Goal: Find specific page/section: Find specific page/section

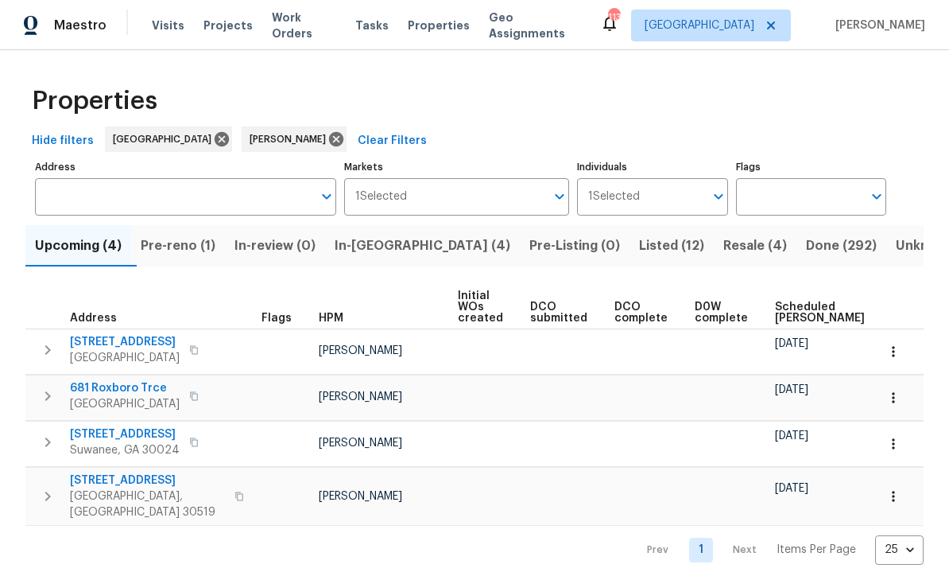
click at [896, 351] on icon "button" at bounding box center [894, 351] width 16 height 16
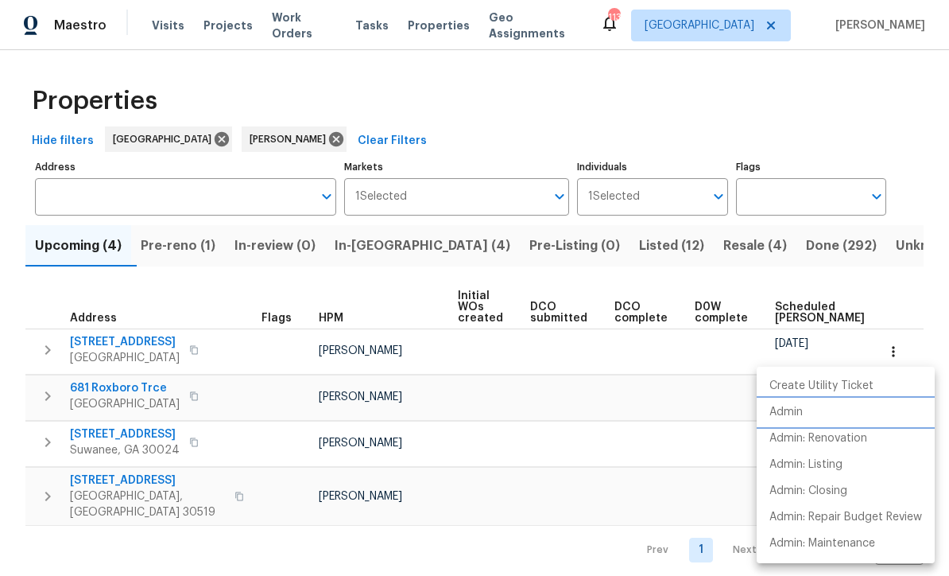
click at [812, 419] on li "Admin" at bounding box center [846, 412] width 178 height 26
click at [408, 242] on div at bounding box center [474, 288] width 949 height 576
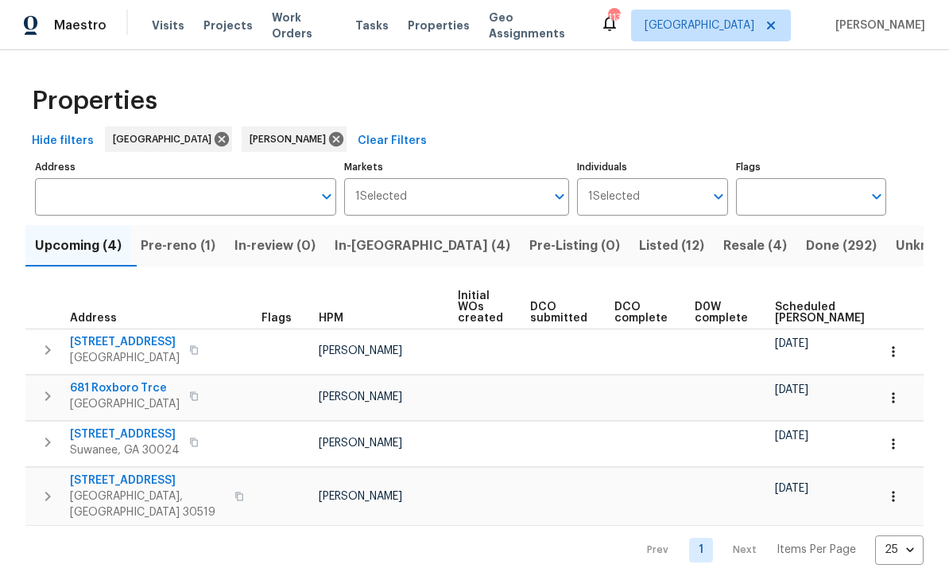
click at [383, 258] on button "In-[GEOGRAPHIC_DATA] (4)" at bounding box center [422, 245] width 195 height 41
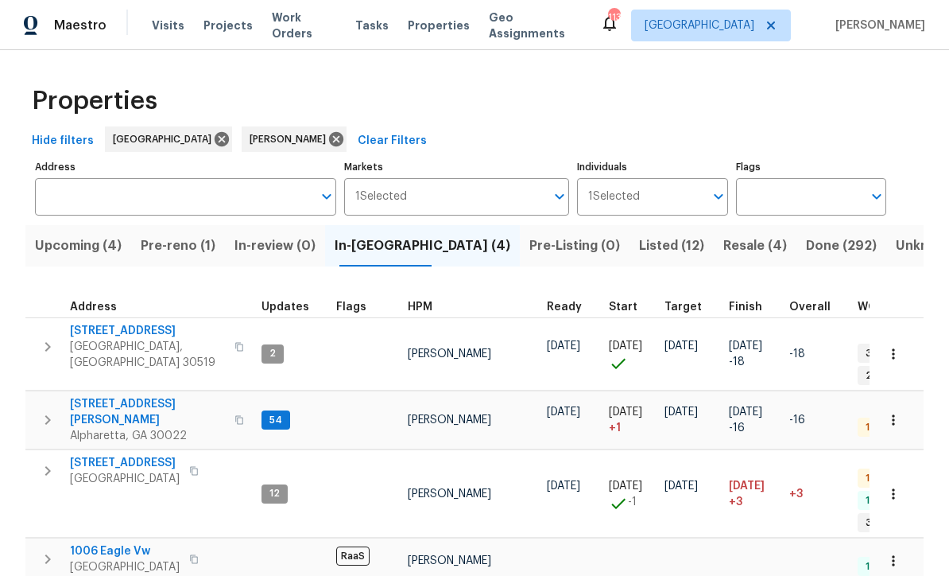
scroll to position [25, 0]
click at [48, 342] on icon "button" at bounding box center [48, 347] width 6 height 10
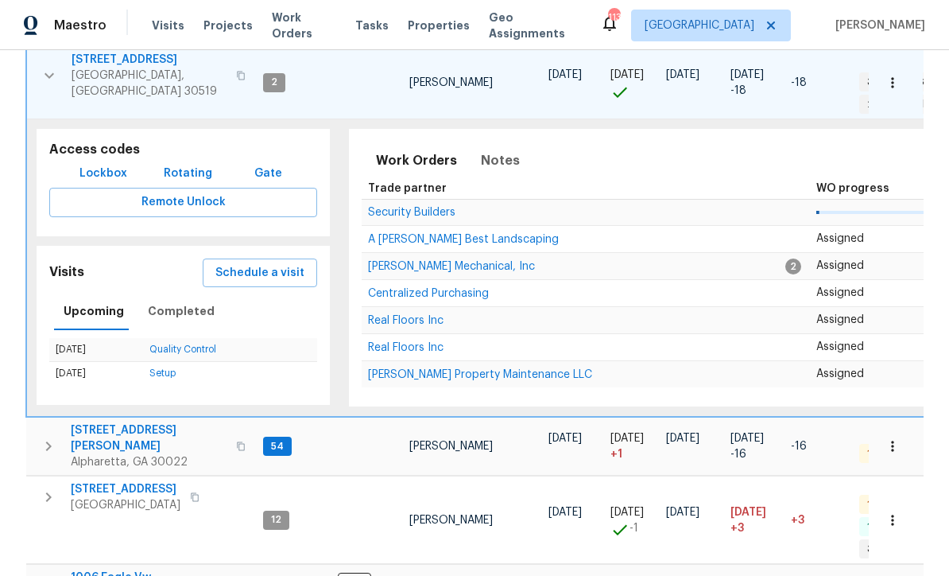
scroll to position [271, 0]
